Goal: Information Seeking & Learning: Learn about a topic

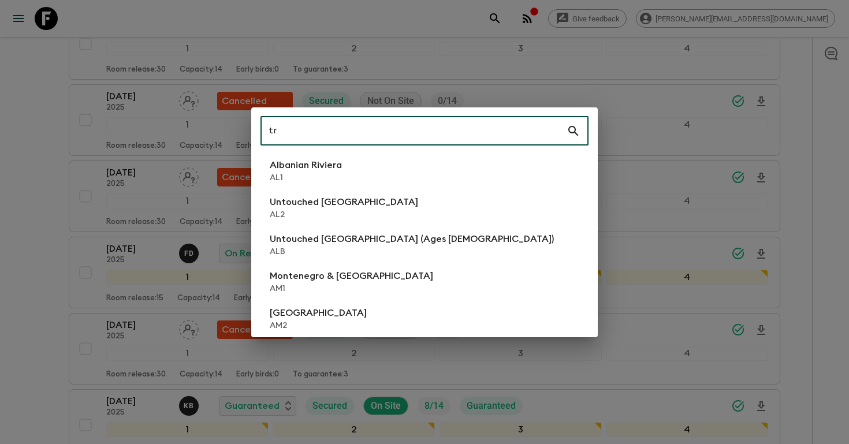
scroll to position [1438, 0]
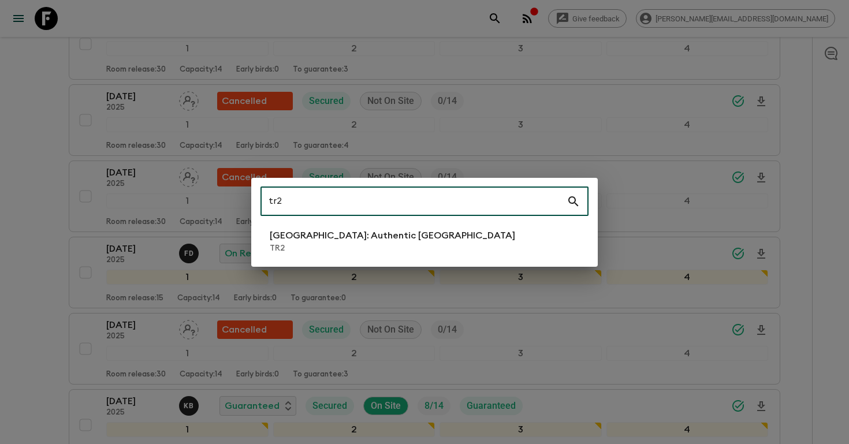
type input "tr2"
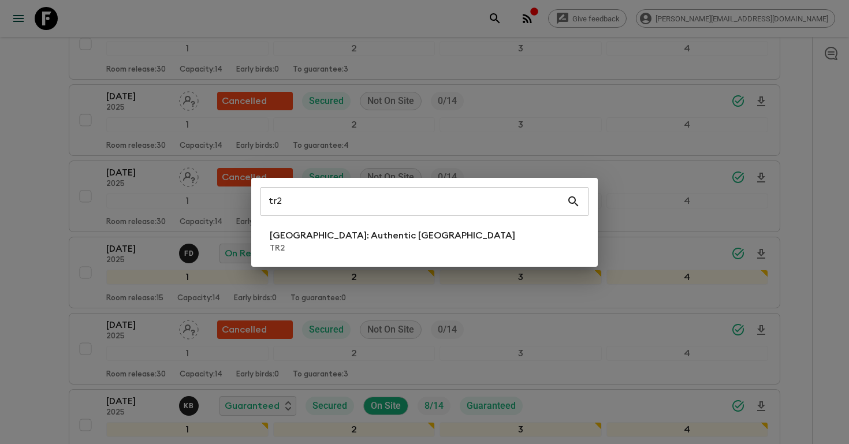
click at [355, 225] on div "tr2 ​ [GEOGRAPHIC_DATA]: Authentic [GEOGRAPHIC_DATA] TR2" at bounding box center [424, 222] width 347 height 89
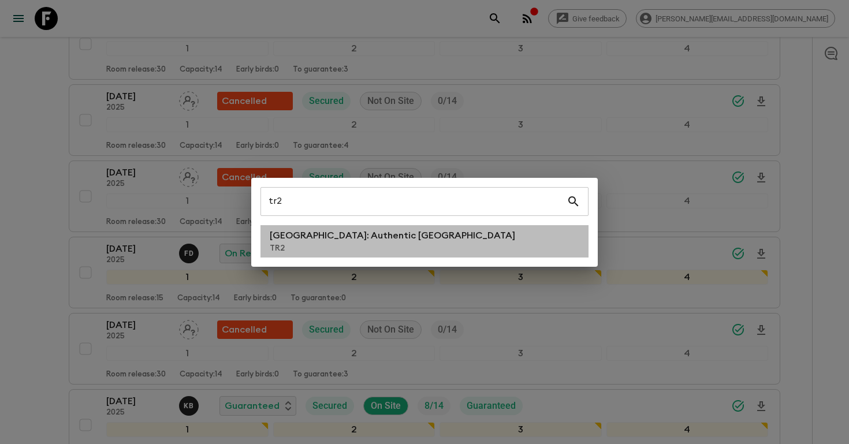
click at [350, 246] on p "TR2" at bounding box center [393, 249] width 246 height 12
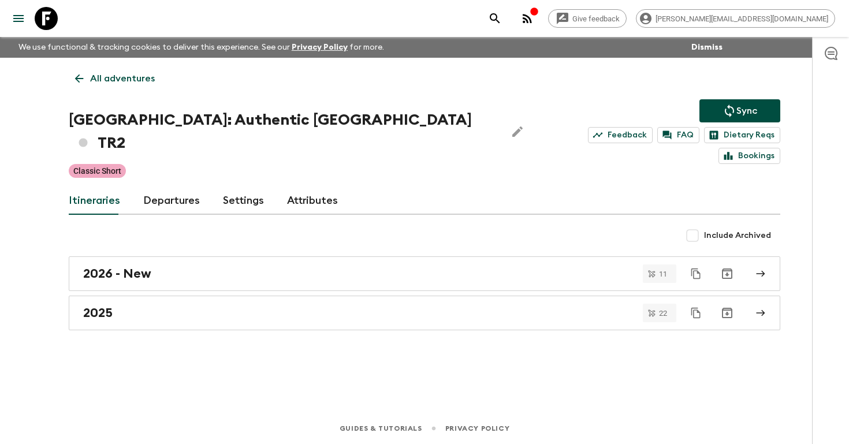
click at [172, 187] on link "Departures" at bounding box center [171, 201] width 57 height 28
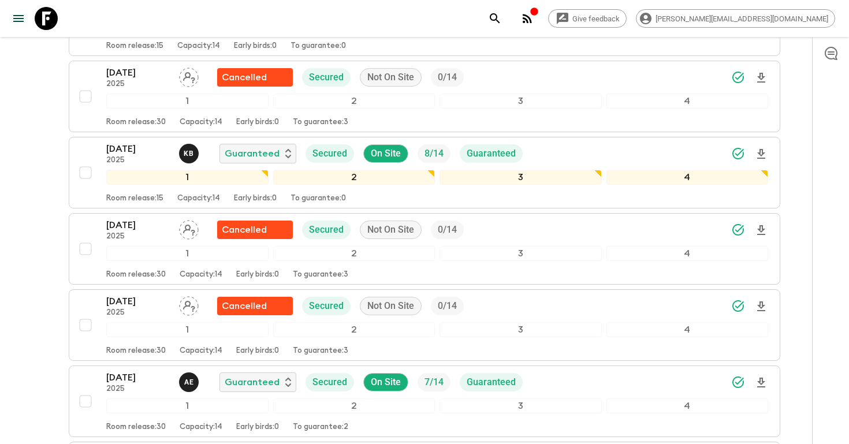
scroll to position [1691, 0]
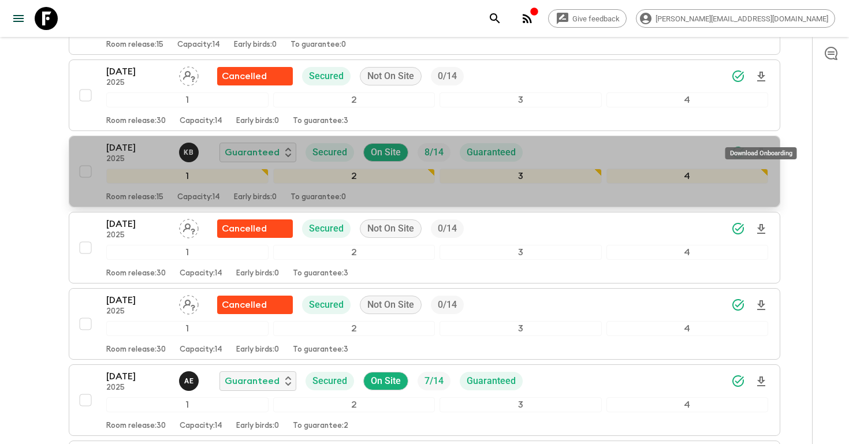
click at [762, 148] on icon "Download Onboarding" at bounding box center [762, 153] width 8 height 10
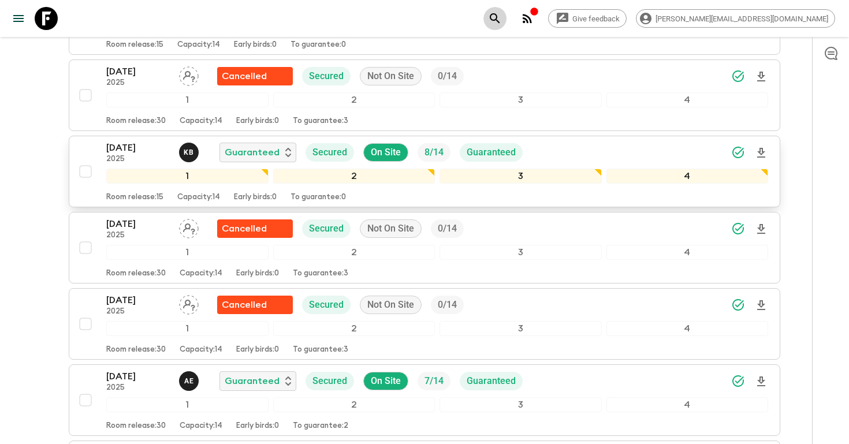
click at [500, 16] on icon "search adventures" at bounding box center [495, 18] width 10 height 10
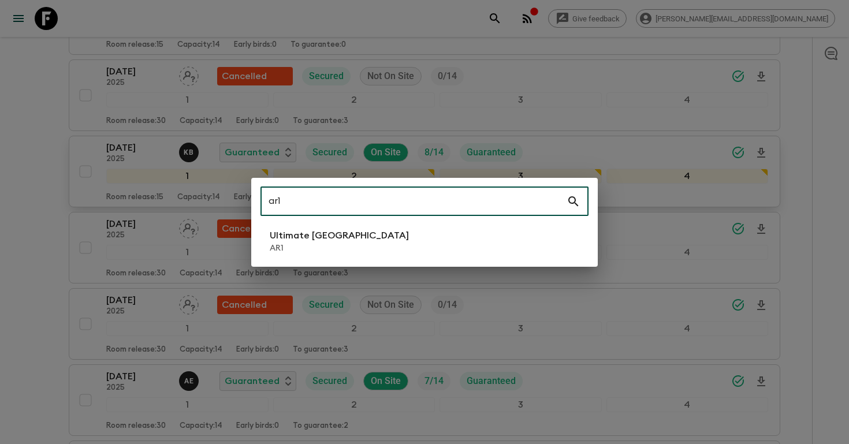
type input "ar1"
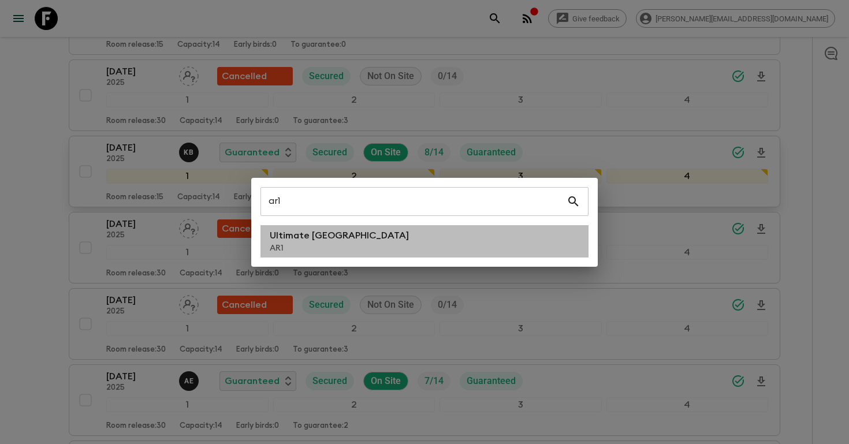
click at [365, 256] on li "Ultimate Argentina AR1" at bounding box center [425, 241] width 328 height 32
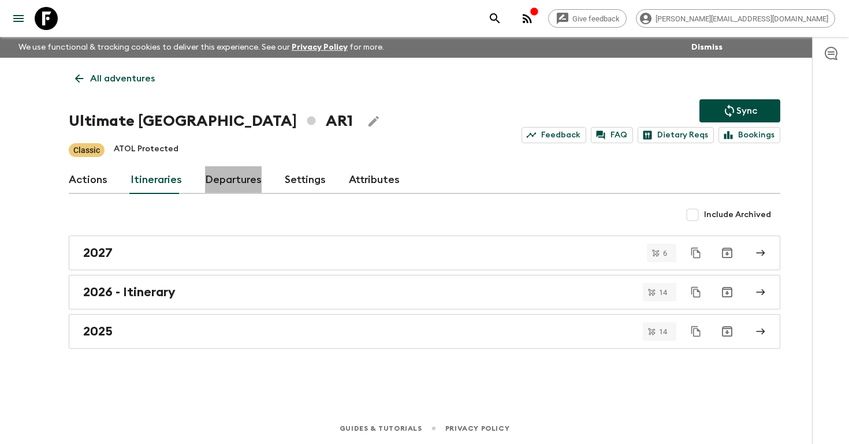
click at [227, 175] on link "Departures" at bounding box center [233, 180] width 57 height 28
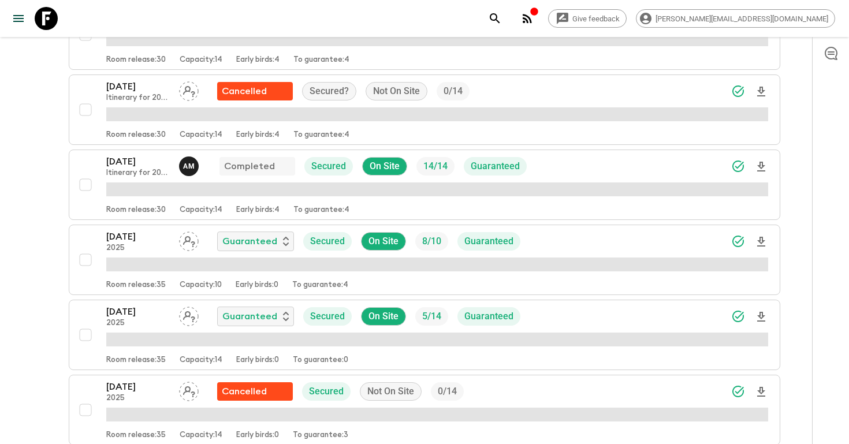
scroll to position [254, 0]
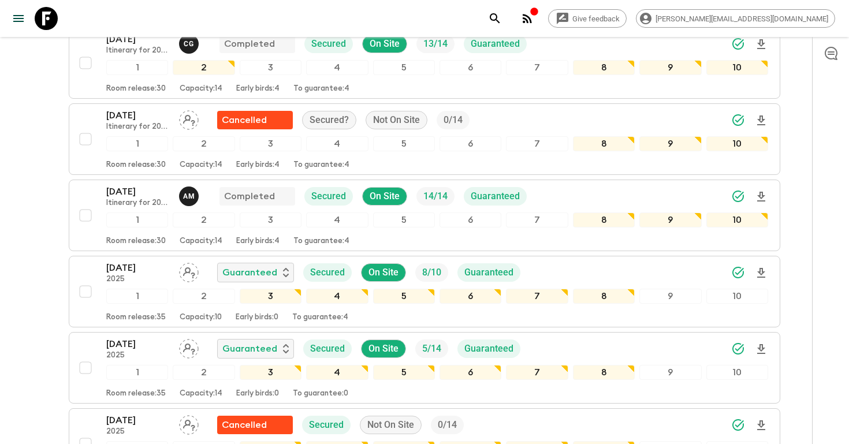
click at [500, 14] on icon "search adventures" at bounding box center [495, 18] width 10 height 10
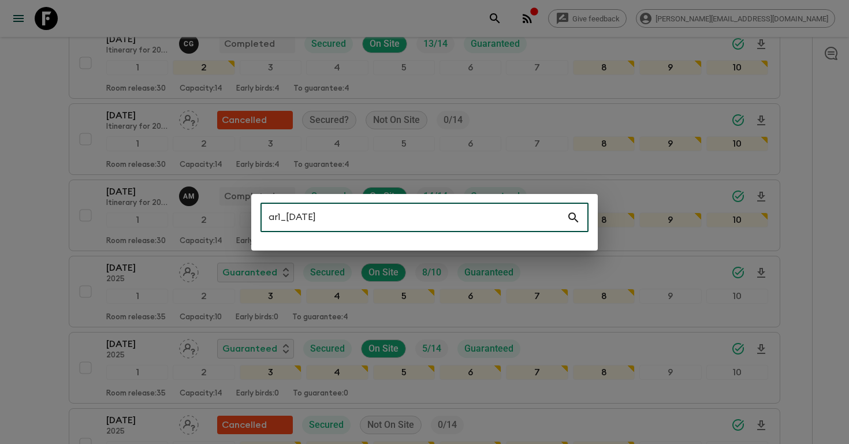
drag, startPoint x: 335, startPoint y: 218, endPoint x: 306, endPoint y: 218, distance: 28.9
click at [307, 218] on input "ar1_[DATE]" at bounding box center [414, 218] width 306 height 32
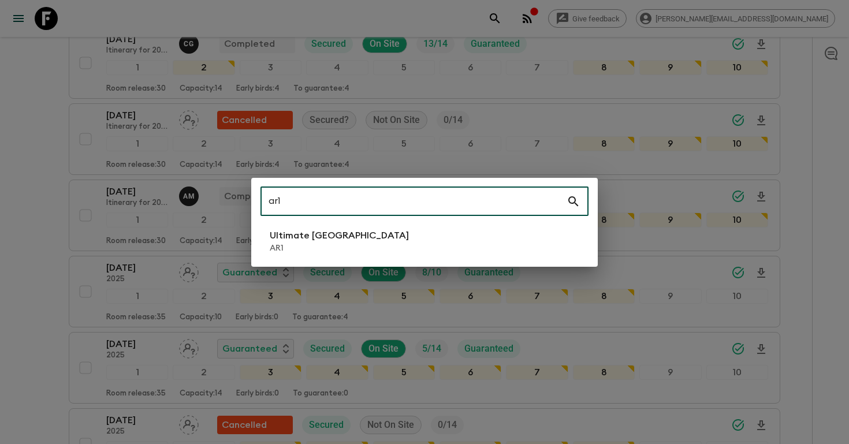
type input "ar1"
click at [335, 248] on p "AR1" at bounding box center [339, 249] width 139 height 12
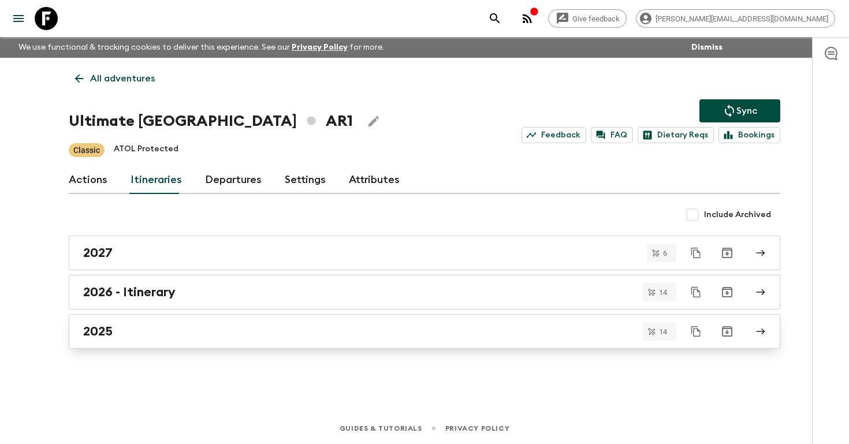
click at [132, 337] on div "2025" at bounding box center [413, 331] width 661 height 15
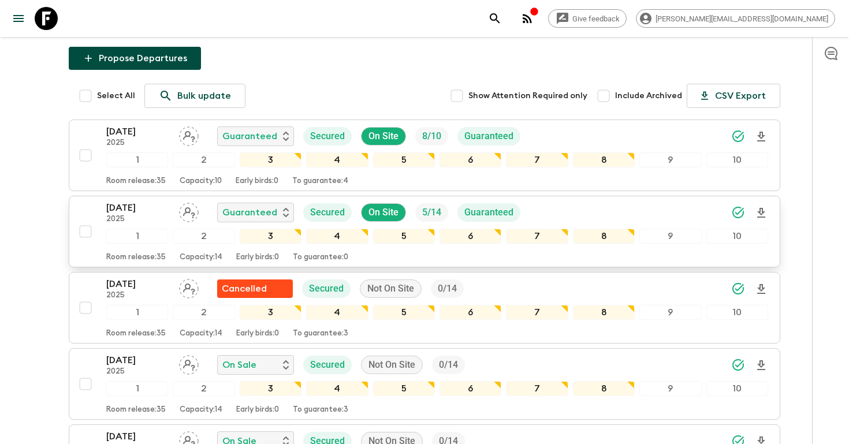
scroll to position [124, 0]
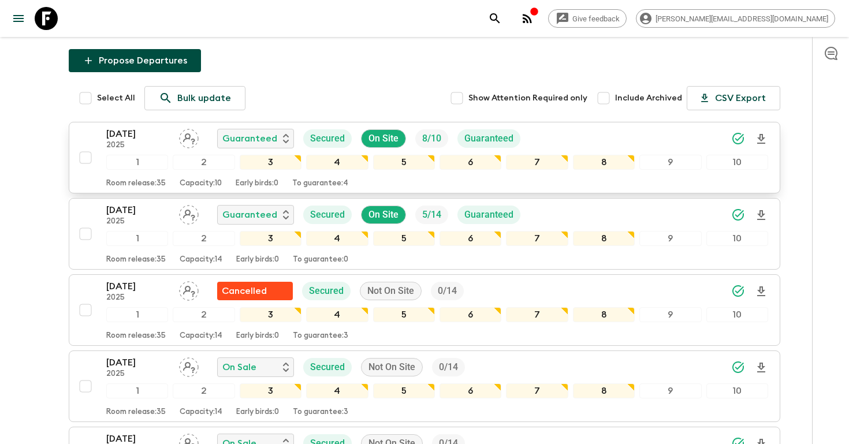
click at [759, 136] on icon "Download Onboarding" at bounding box center [762, 139] width 14 height 14
click at [143, 128] on p "[DATE]" at bounding box center [138, 134] width 64 height 14
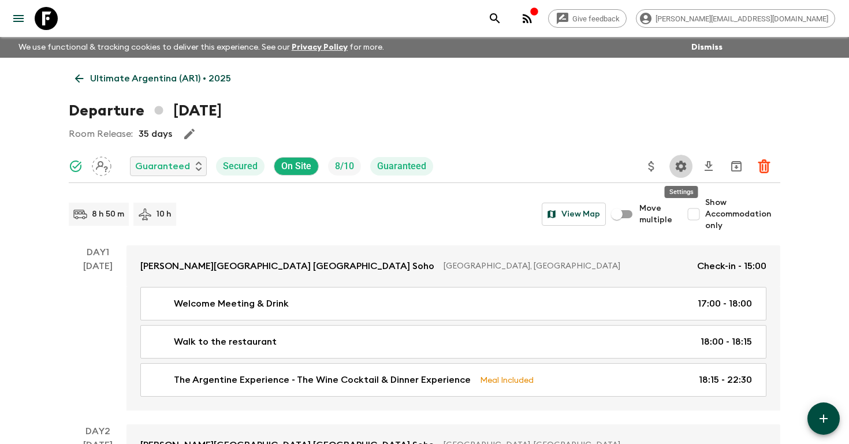
click at [685, 166] on icon "Settings" at bounding box center [681, 166] width 11 height 11
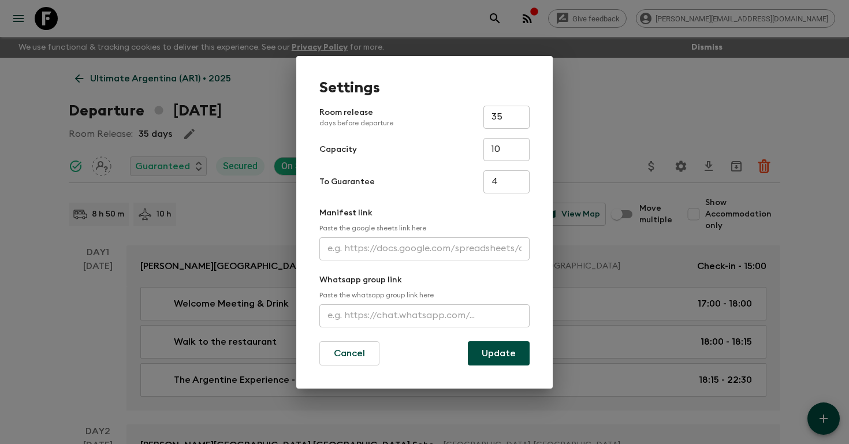
click at [430, 253] on input "text" at bounding box center [425, 248] width 210 height 23
paste input "[URL][DOMAIN_NAME]"
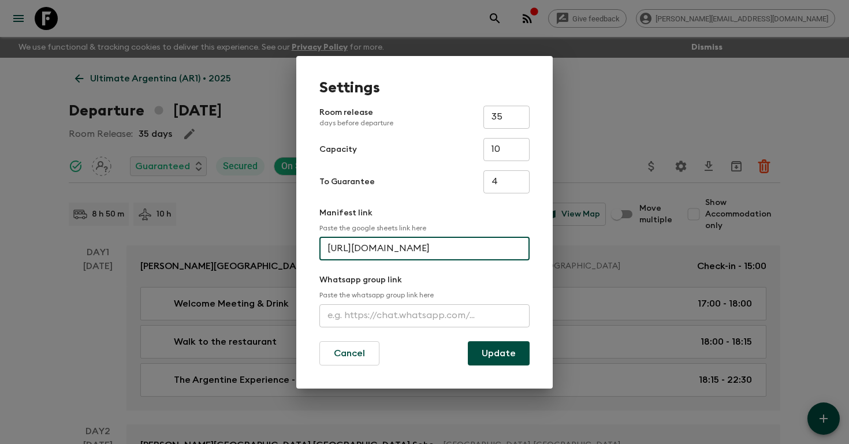
type input "[URL][DOMAIN_NAME]"
click at [499, 351] on button "Update" at bounding box center [499, 353] width 62 height 24
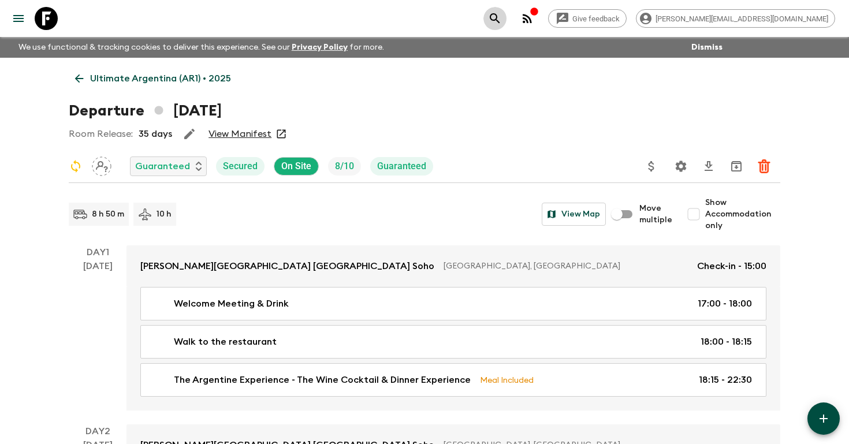
click at [500, 16] on icon "search adventures" at bounding box center [495, 18] width 10 height 10
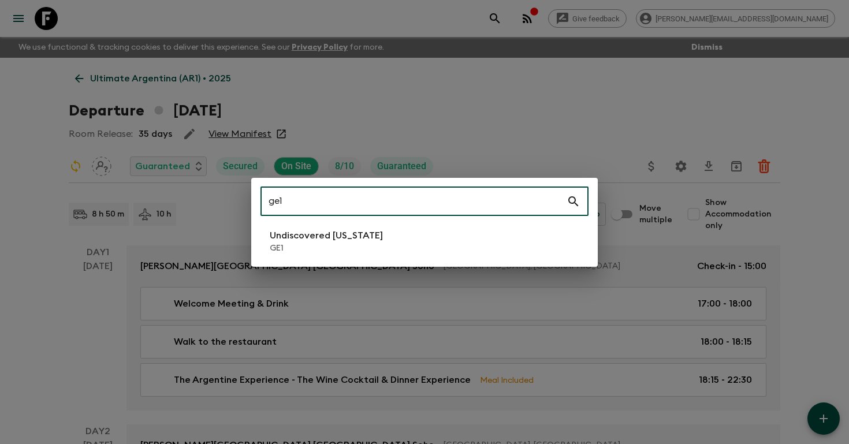
type input "ge1"
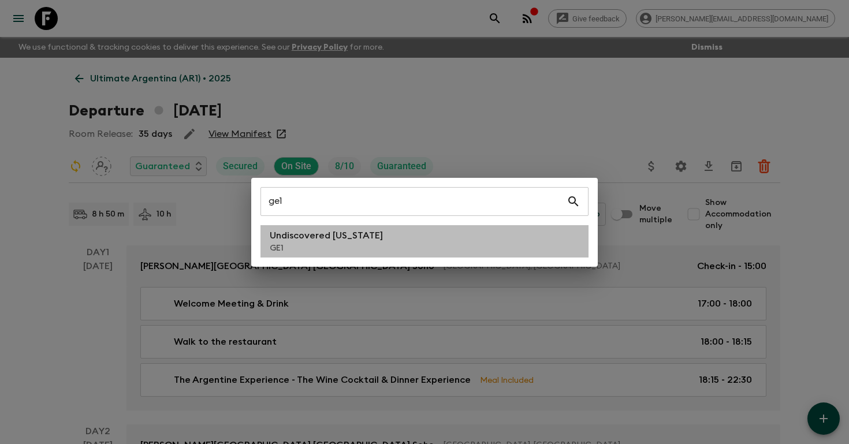
click at [334, 250] on p "GE1" at bounding box center [326, 249] width 113 height 12
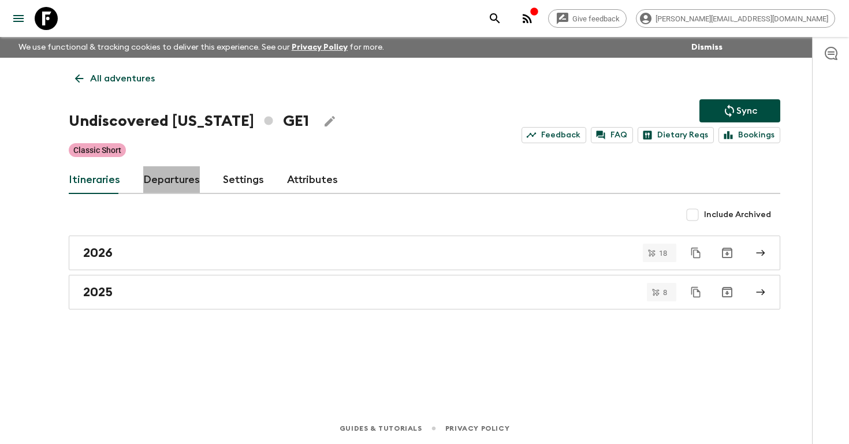
click at [162, 175] on link "Departures" at bounding box center [171, 180] width 57 height 28
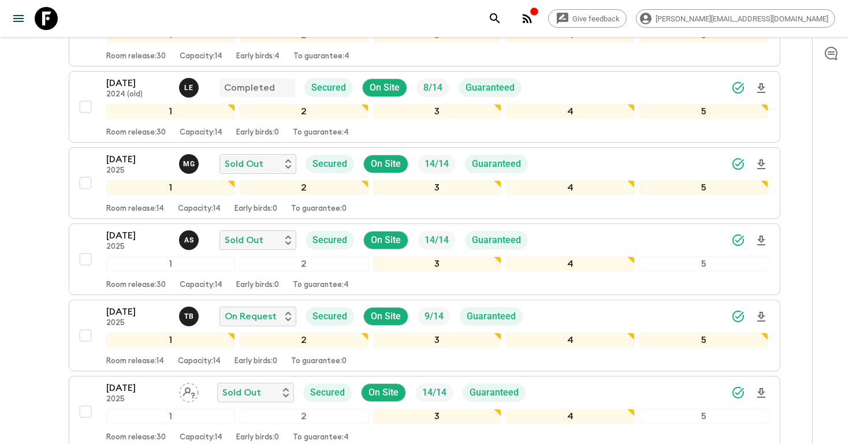
scroll to position [597, 0]
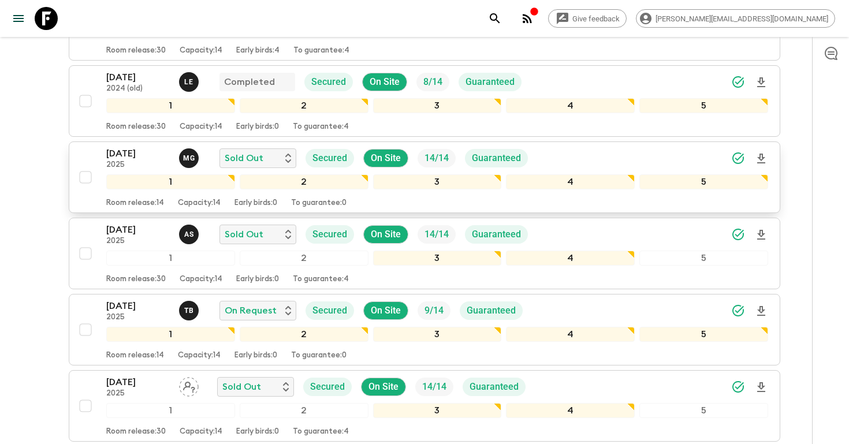
click at [127, 151] on p "[DATE]" at bounding box center [138, 154] width 64 height 14
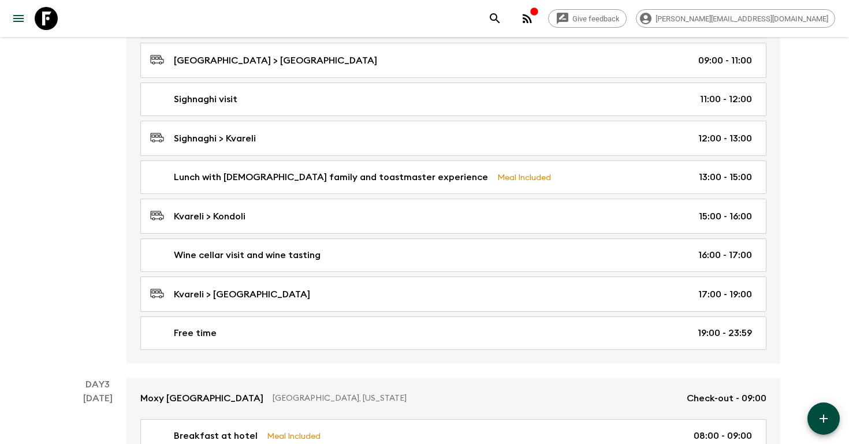
scroll to position [508, 0]
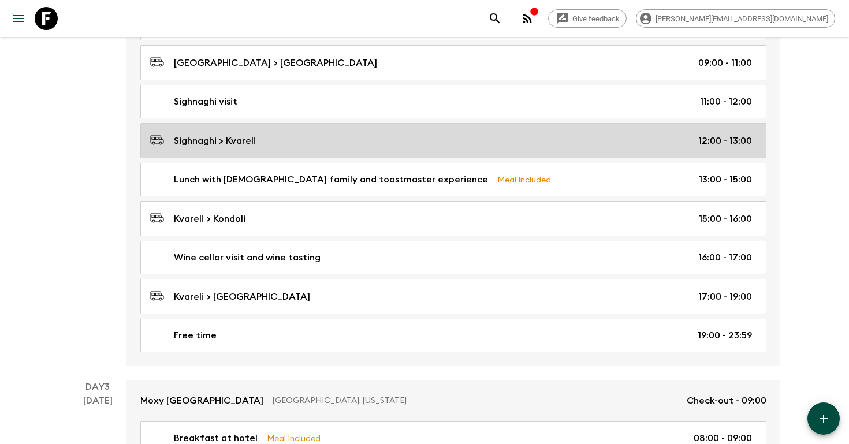
click at [273, 145] on div "Sighnaghi > Kvareli 12:00 - 13:00" at bounding box center [451, 141] width 602 height 16
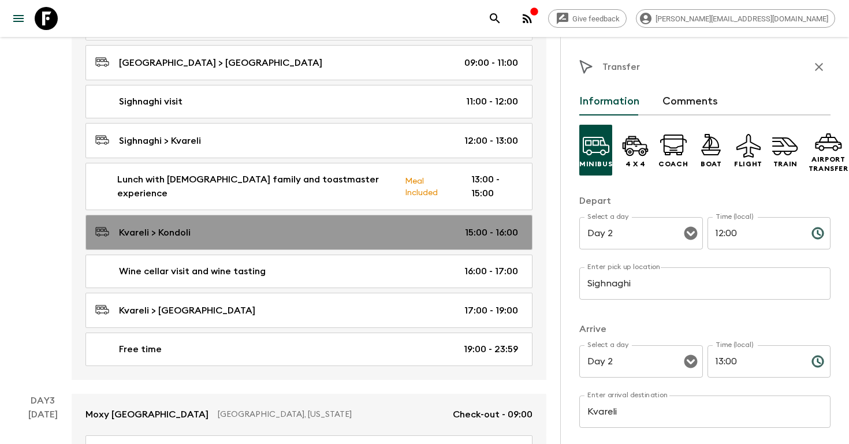
click at [210, 225] on div "Kvareli > Kondoli 15:00 - 16:00" at bounding box center [306, 233] width 423 height 16
type input "Kvareli"
type input "Kondoli"
type input "15:00"
type input "16:00"
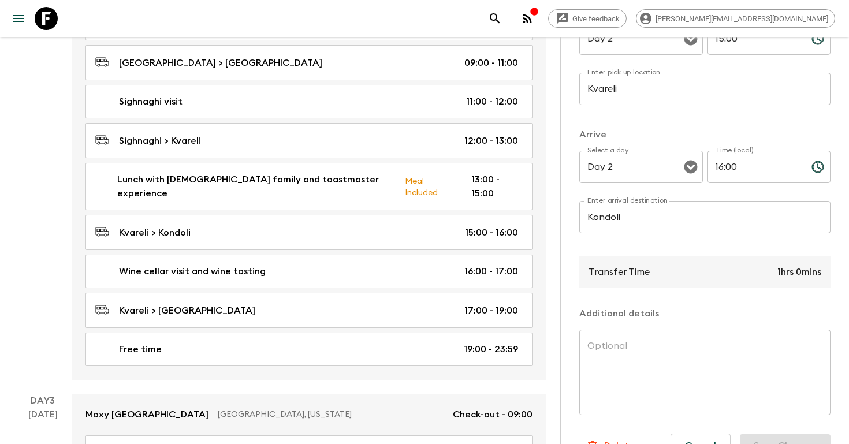
scroll to position [224, 0]
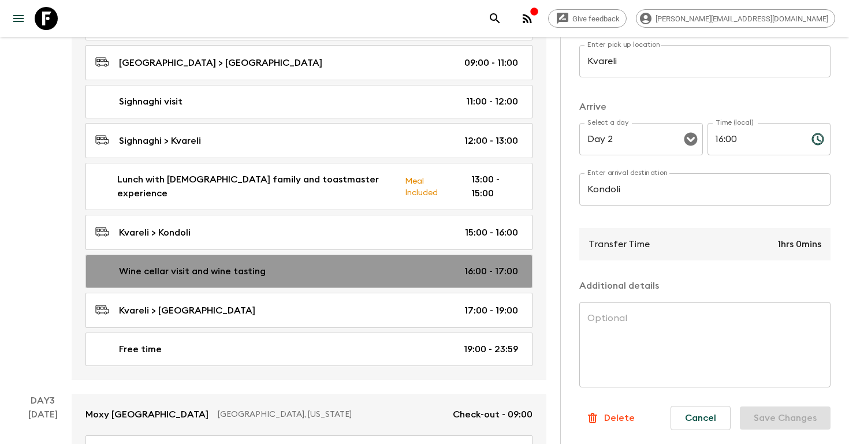
click at [305, 265] on div "Wine cellar visit and wine tasting 16:00 - 17:00" at bounding box center [306, 272] width 423 height 14
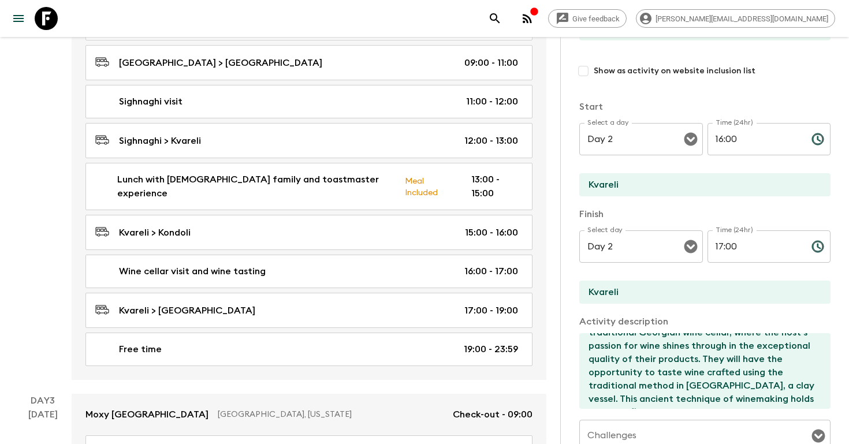
scroll to position [161, 0]
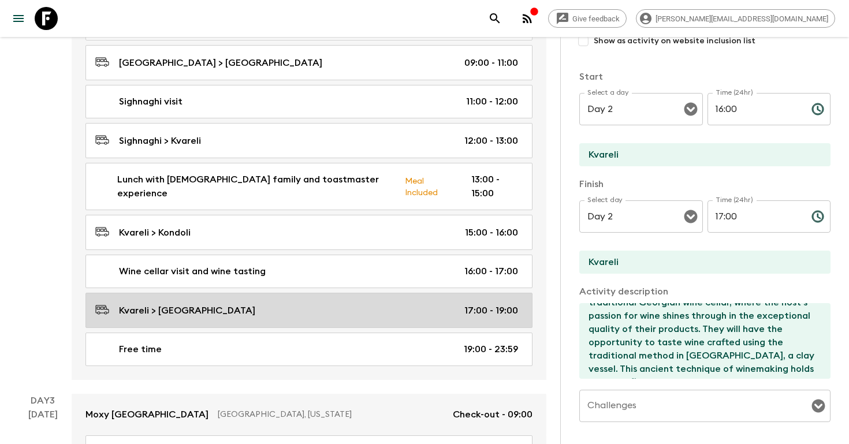
click at [299, 303] on div "Kvareli > [GEOGRAPHIC_DATA] 17:00 - 19:00" at bounding box center [306, 311] width 423 height 16
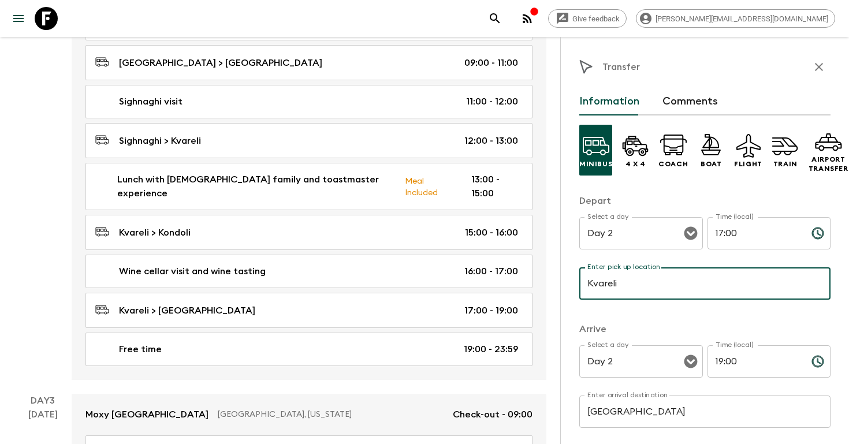
drag, startPoint x: 621, startPoint y: 285, endPoint x: 638, endPoint y: 288, distance: 17.6
click at [640, 289] on input "Kvareli" at bounding box center [705, 284] width 251 height 32
click at [43, 244] on div "[DATE]" at bounding box center [42, 179] width 29 height 401
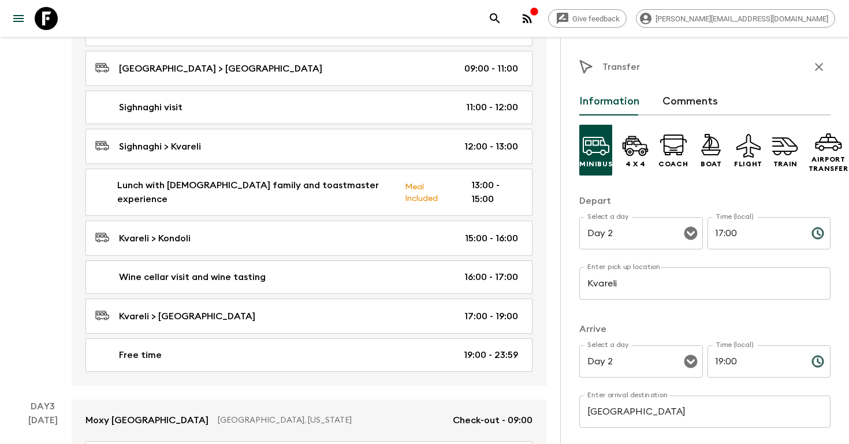
scroll to position [499, 0]
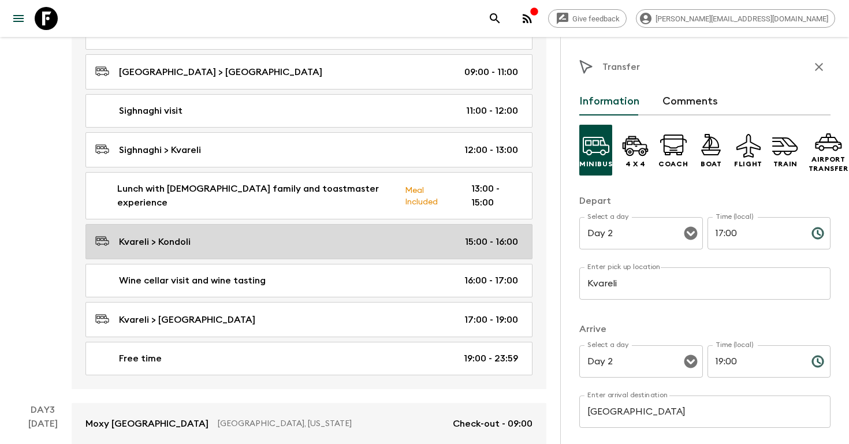
click at [267, 234] on div "Kvareli > Kondoli 15:00 - 16:00" at bounding box center [306, 242] width 423 height 16
type input "Kondoli"
type input "15:00"
type input "16:00"
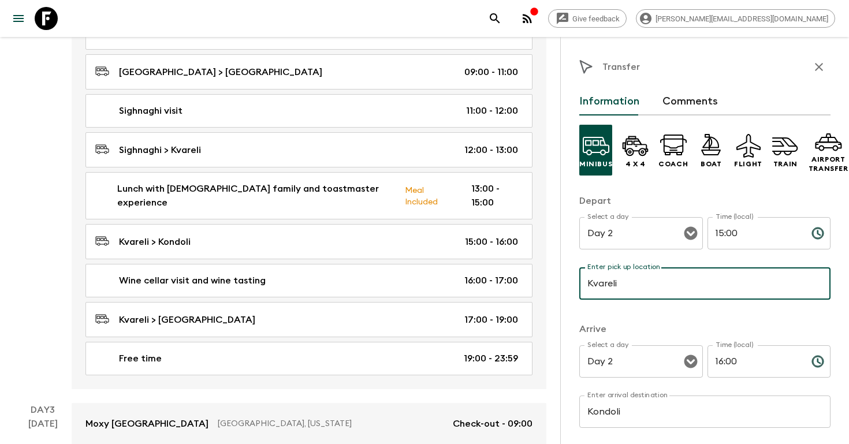
click at [651, 288] on input "Kvareli" at bounding box center [705, 284] width 251 height 32
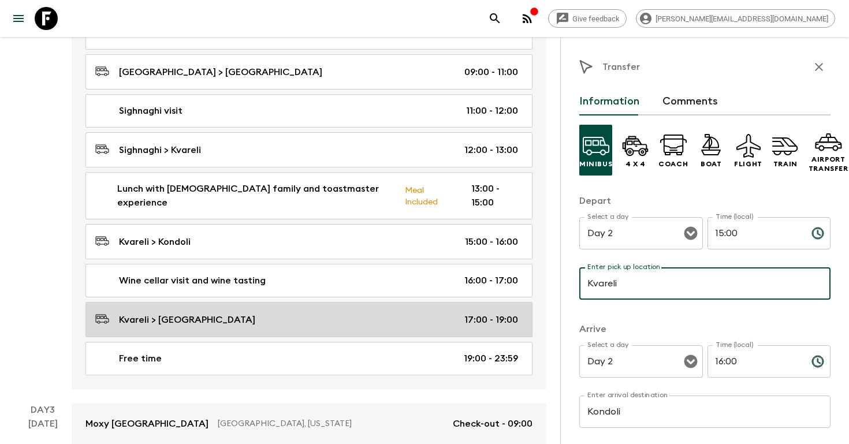
click at [322, 312] on div "Kvareli > [GEOGRAPHIC_DATA] 17:00 - 19:00" at bounding box center [306, 320] width 423 height 16
type input "[GEOGRAPHIC_DATA]"
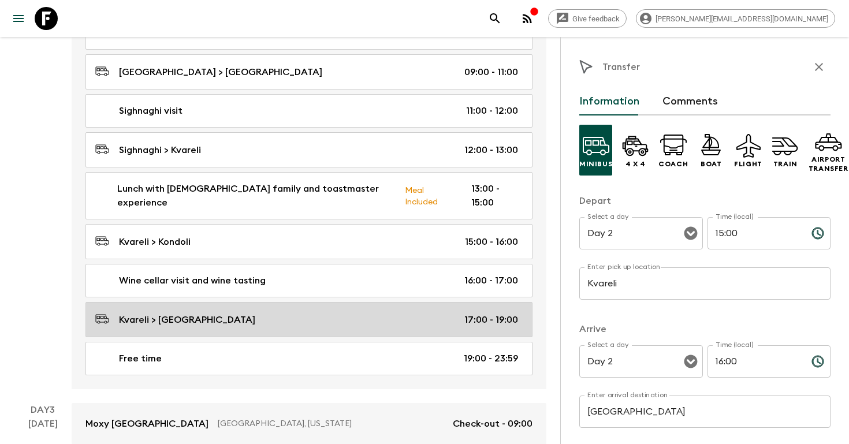
type input "17:00"
type input "19:00"
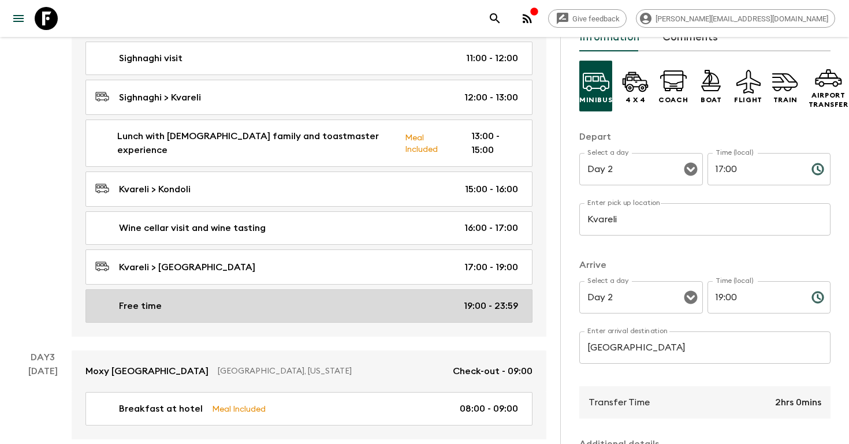
scroll to position [555, 0]
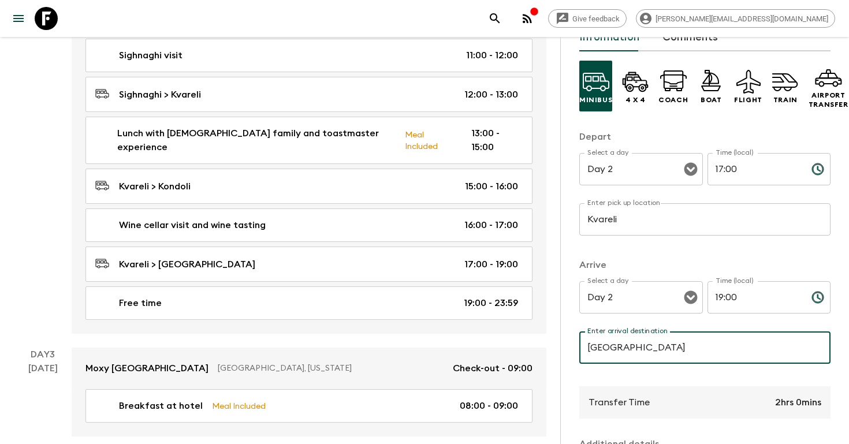
drag, startPoint x: 607, startPoint y: 345, endPoint x: 614, endPoint y: 348, distance: 7.2
click at [614, 348] on input "[GEOGRAPHIC_DATA]" at bounding box center [705, 348] width 251 height 32
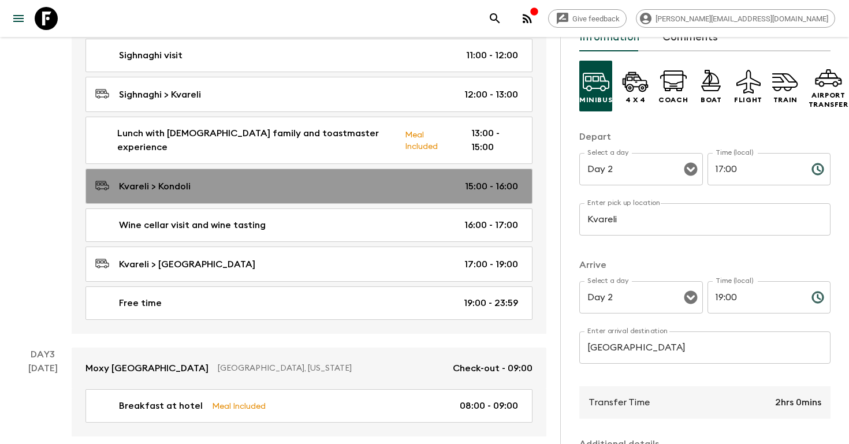
click at [349, 179] on div "Kvareli > Kondoli 15:00 - 16:00" at bounding box center [306, 187] width 423 height 16
type input "Kondoli"
type input "15:00"
type input "16:00"
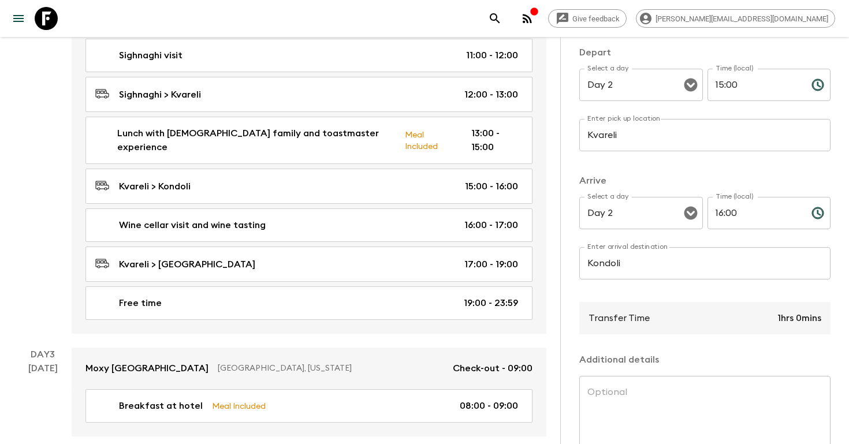
scroll to position [161, 0]
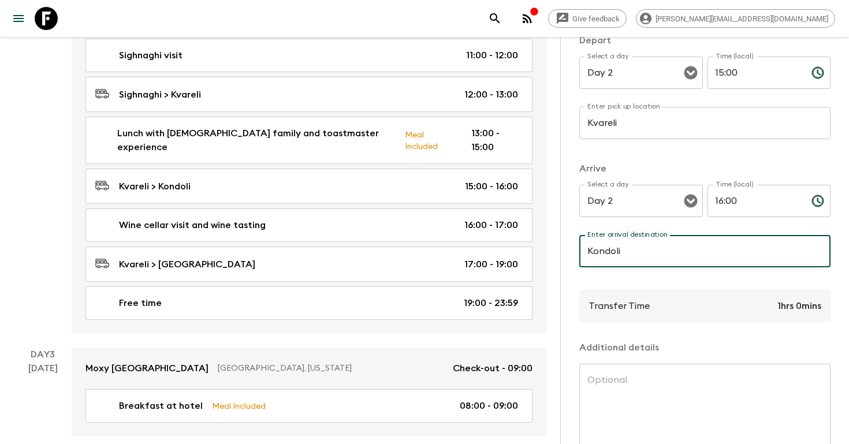
drag, startPoint x: 632, startPoint y: 254, endPoint x: 649, endPoint y: 257, distance: 17.6
click at [650, 258] on input "Kondoli" at bounding box center [705, 251] width 251 height 32
click at [500, 14] on icon "search adventures" at bounding box center [495, 18] width 10 height 10
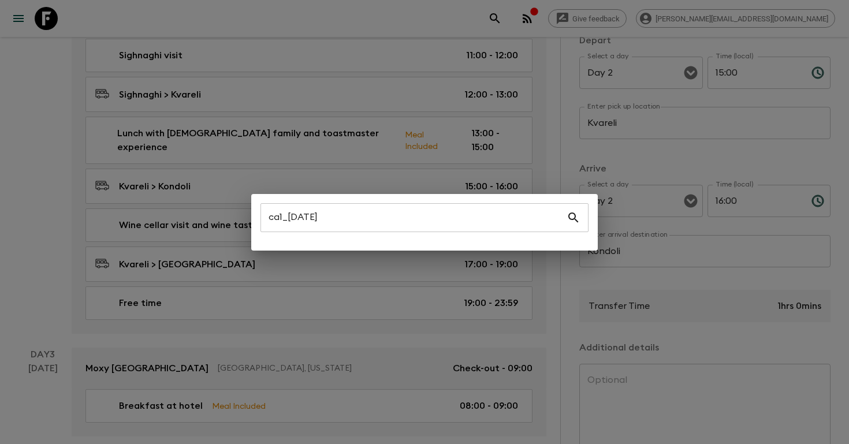
click at [575, 217] on icon at bounding box center [574, 218] width 14 height 14
click at [573, 216] on icon at bounding box center [574, 218] width 14 height 14
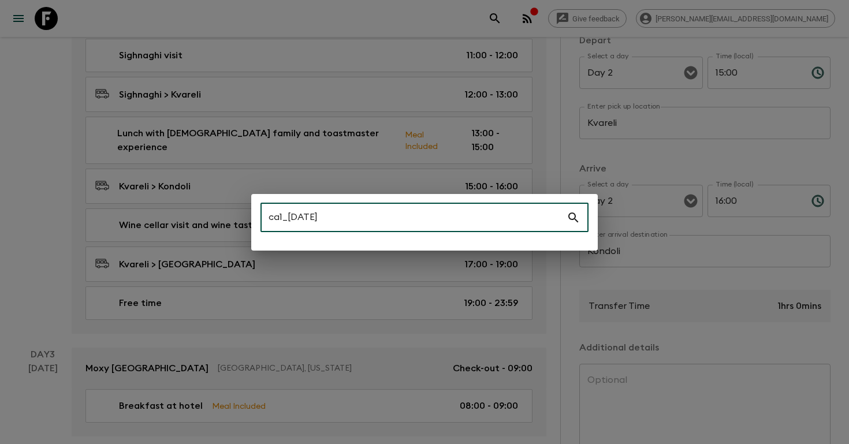
drag, startPoint x: 342, startPoint y: 217, endPoint x: 237, endPoint y: 217, distance: 104.6
click at [238, 217] on div "ca1_[DATE] ​" at bounding box center [424, 222] width 849 height 444
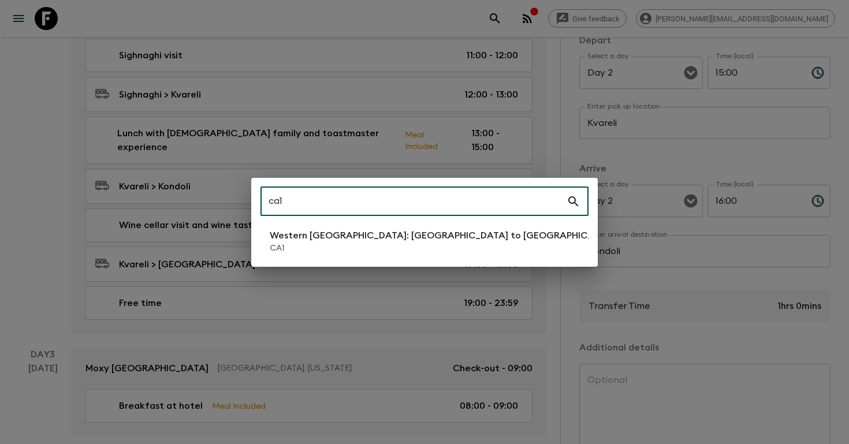
type input "ca1"
click at [307, 248] on p "CA1" at bounding box center [445, 249] width 351 height 12
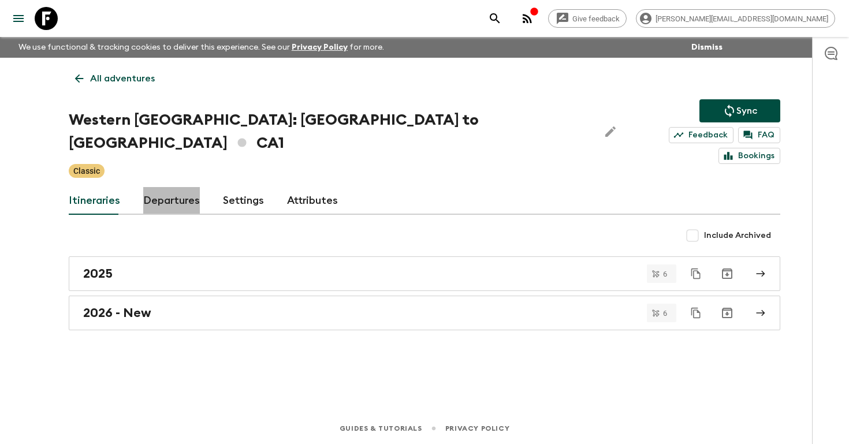
click at [177, 187] on link "Departures" at bounding box center [171, 201] width 57 height 28
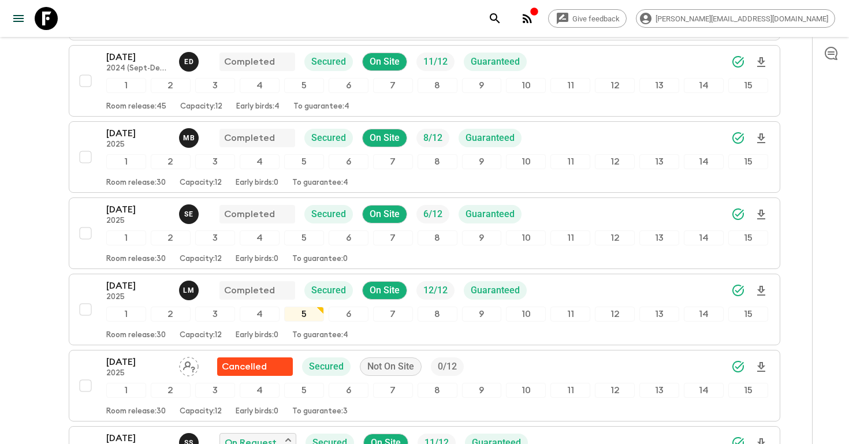
scroll to position [1134, 0]
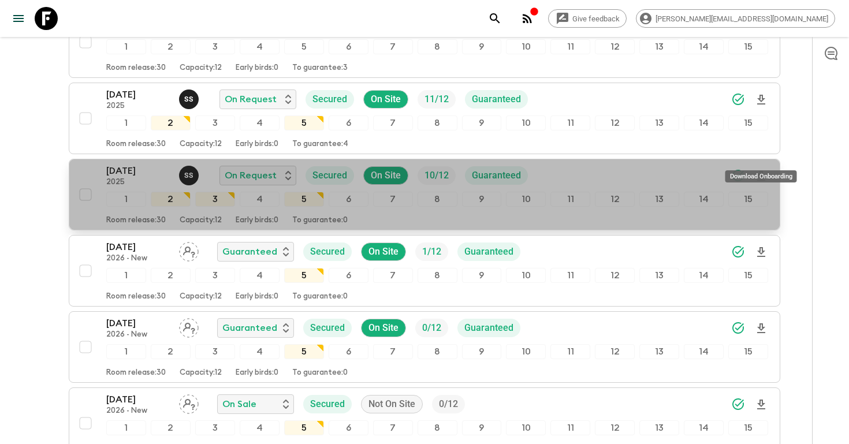
click at [760, 169] on icon "Download Onboarding" at bounding box center [762, 176] width 14 height 14
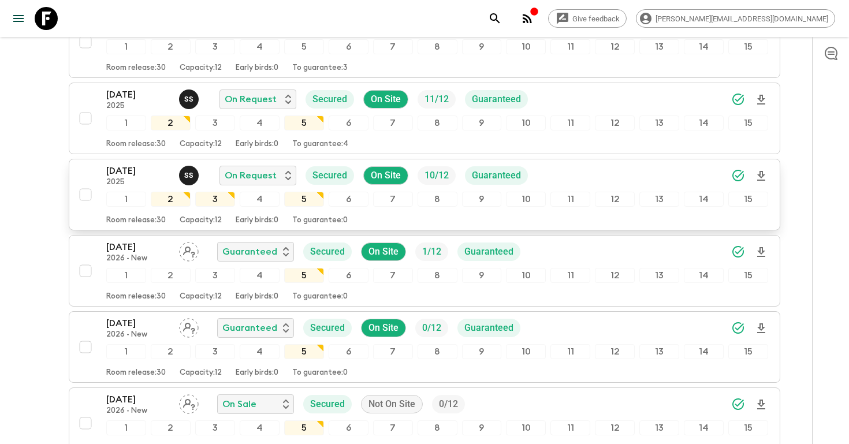
click at [500, 18] on icon "search adventures" at bounding box center [495, 18] width 10 height 10
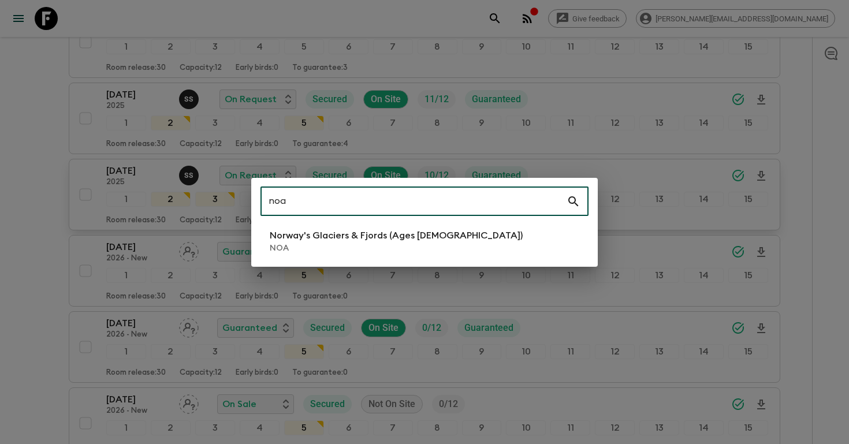
type input "noa"
click at [424, 235] on p "Norway's Glaciers & Fjords (Ages [DEMOGRAPHIC_DATA])" at bounding box center [396, 236] width 253 height 14
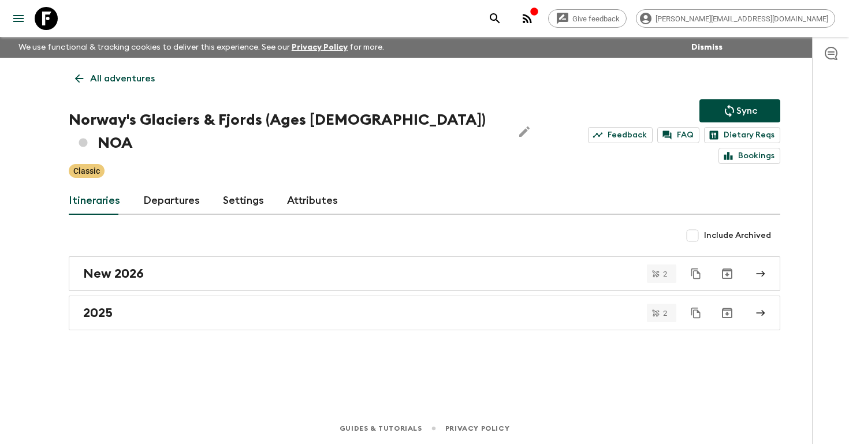
click at [158, 187] on link "Departures" at bounding box center [171, 201] width 57 height 28
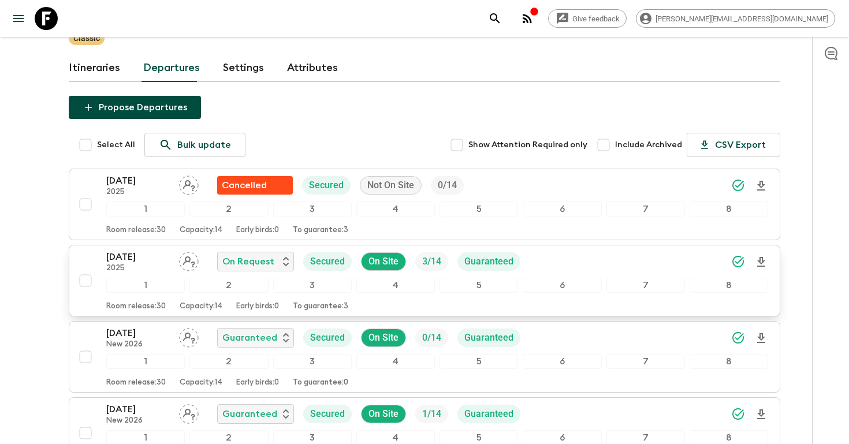
scroll to position [124, 0]
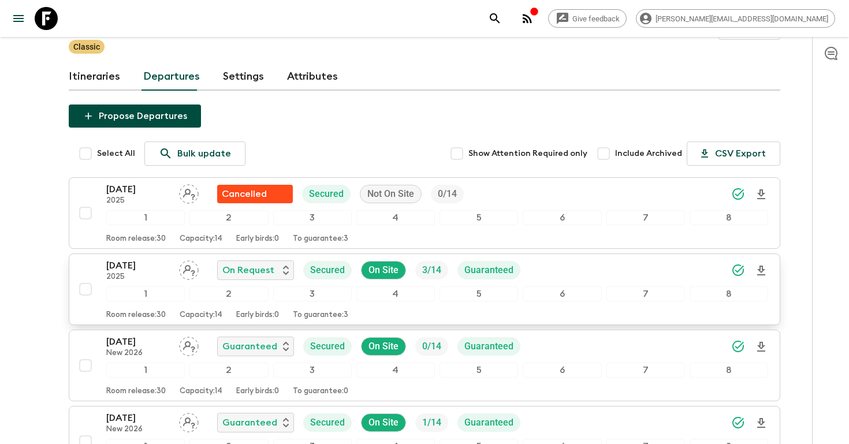
click at [763, 266] on icon "Download Onboarding" at bounding box center [762, 271] width 8 height 10
